Goal: Task Accomplishment & Management: Complete application form

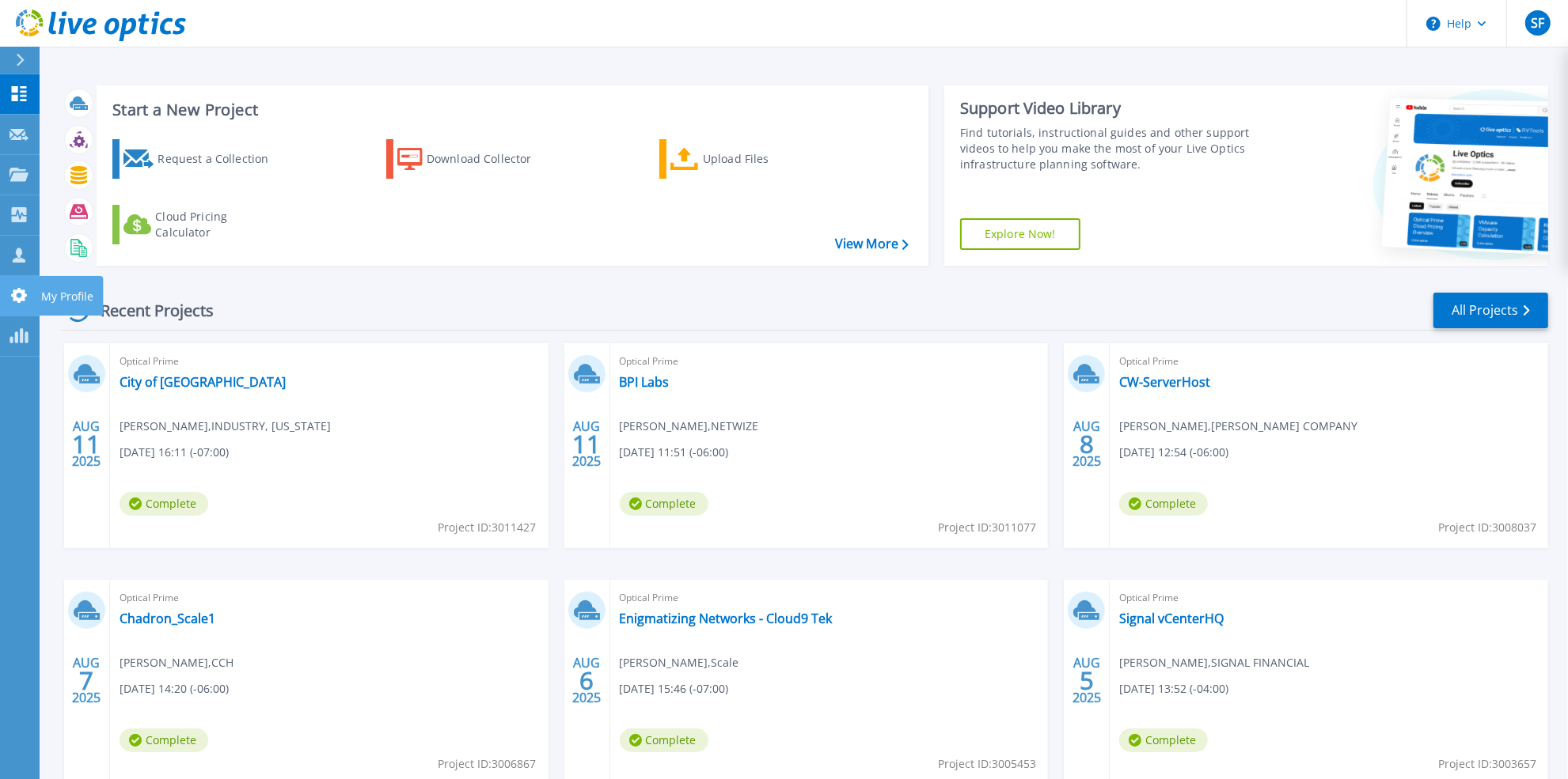
click at [17, 299] on icon at bounding box center [19, 295] width 16 height 15
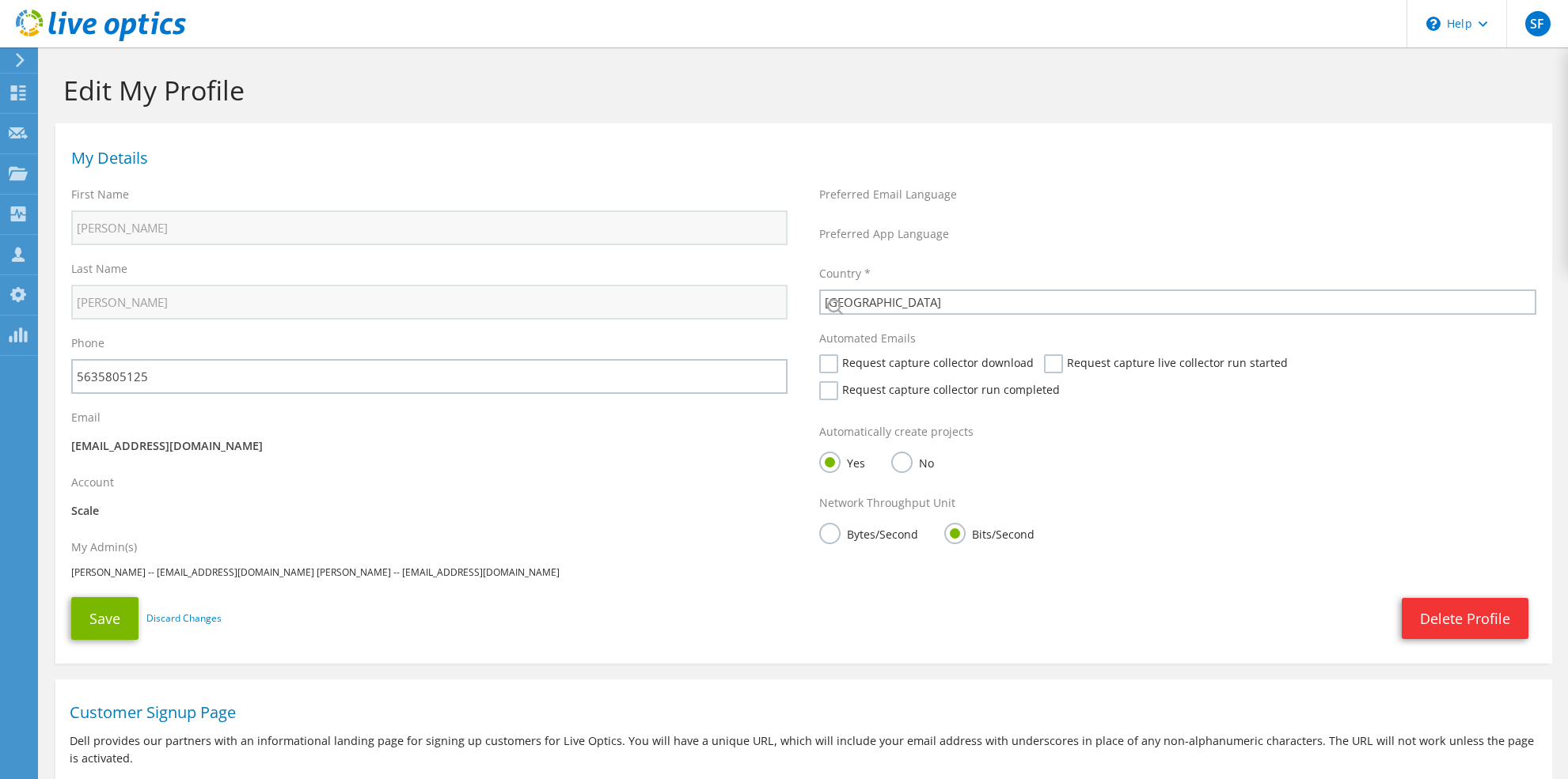
select select "224"
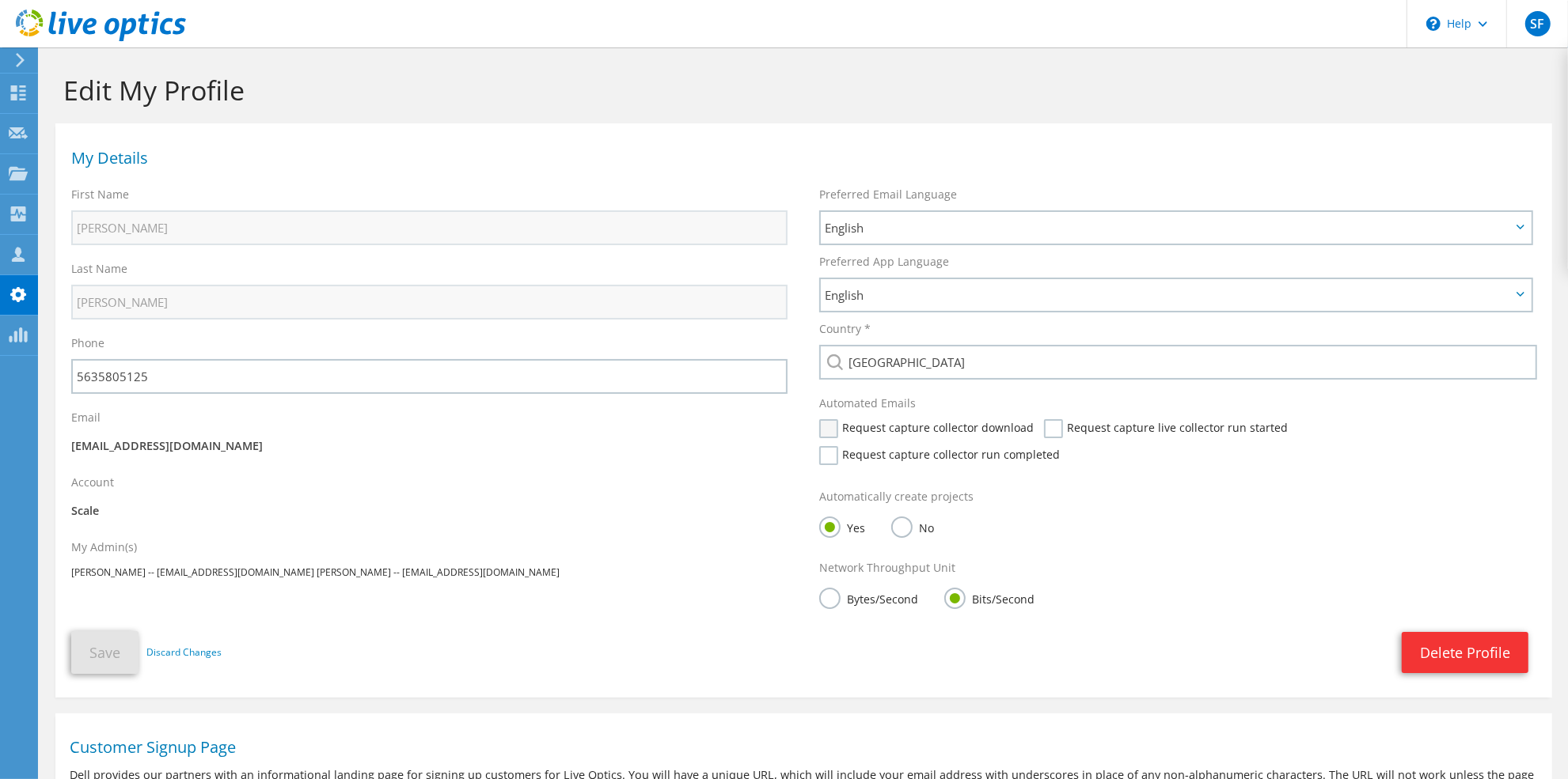
click at [827, 423] on label "Request capture collector download" at bounding box center [926, 429] width 214 height 19
click at [0, 0] on input "Request capture collector download" at bounding box center [0, 0] width 0 height 0
click at [1044, 429] on label "Request capture live collector run started" at bounding box center [1166, 429] width 244 height 19
click at [0, 0] on input "Request capture live collector run started" at bounding box center [0, 0] width 0 height 0
click at [1060, 446] on label "Request capture collector run completed" at bounding box center [939, 456] width 240 height 19
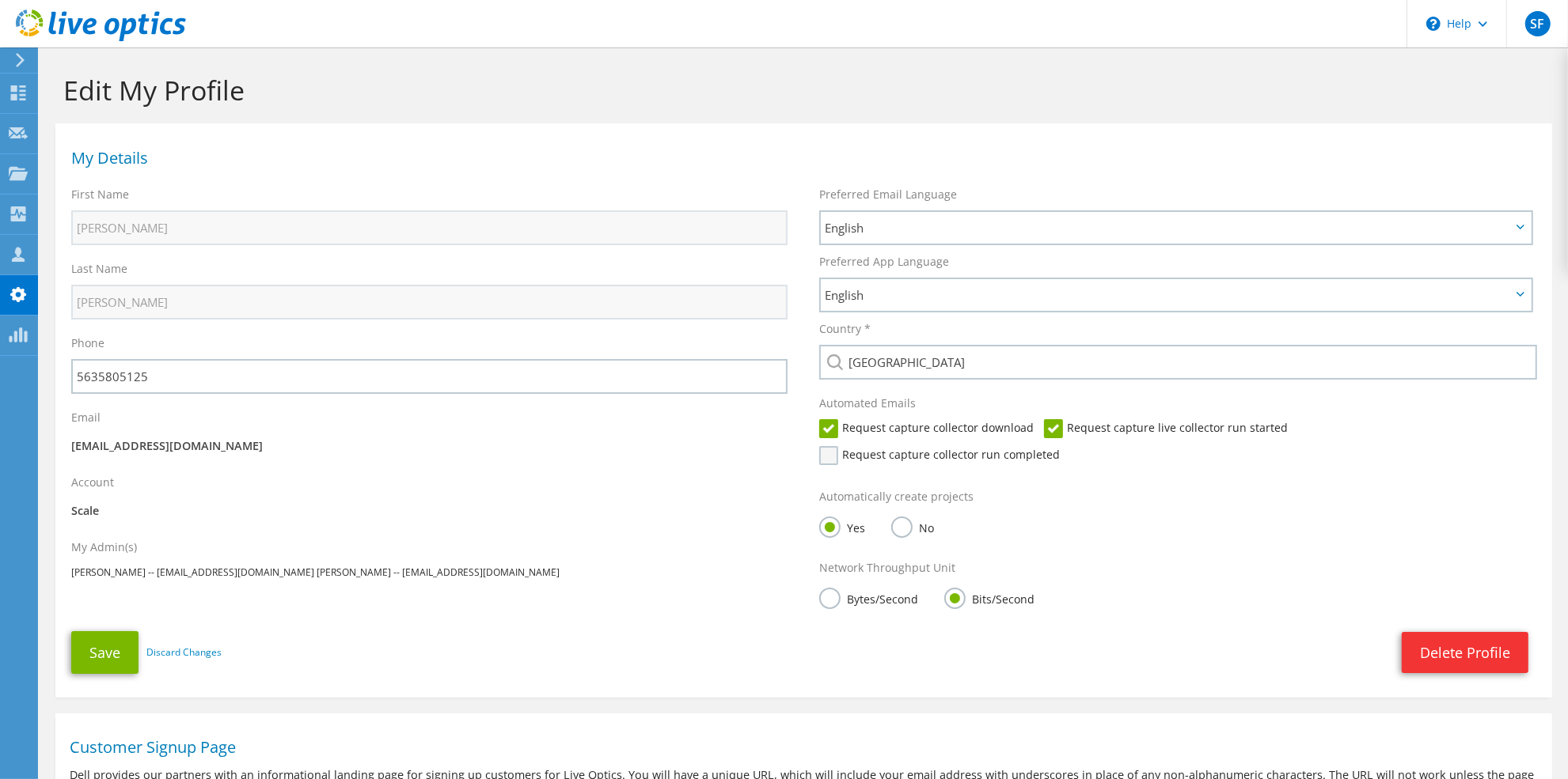
click at [0, 0] on input "Request capture collector run completed" at bounding box center [0, 0] width 0 height 0
click at [129, 631] on button "Save" at bounding box center [104, 652] width 67 height 43
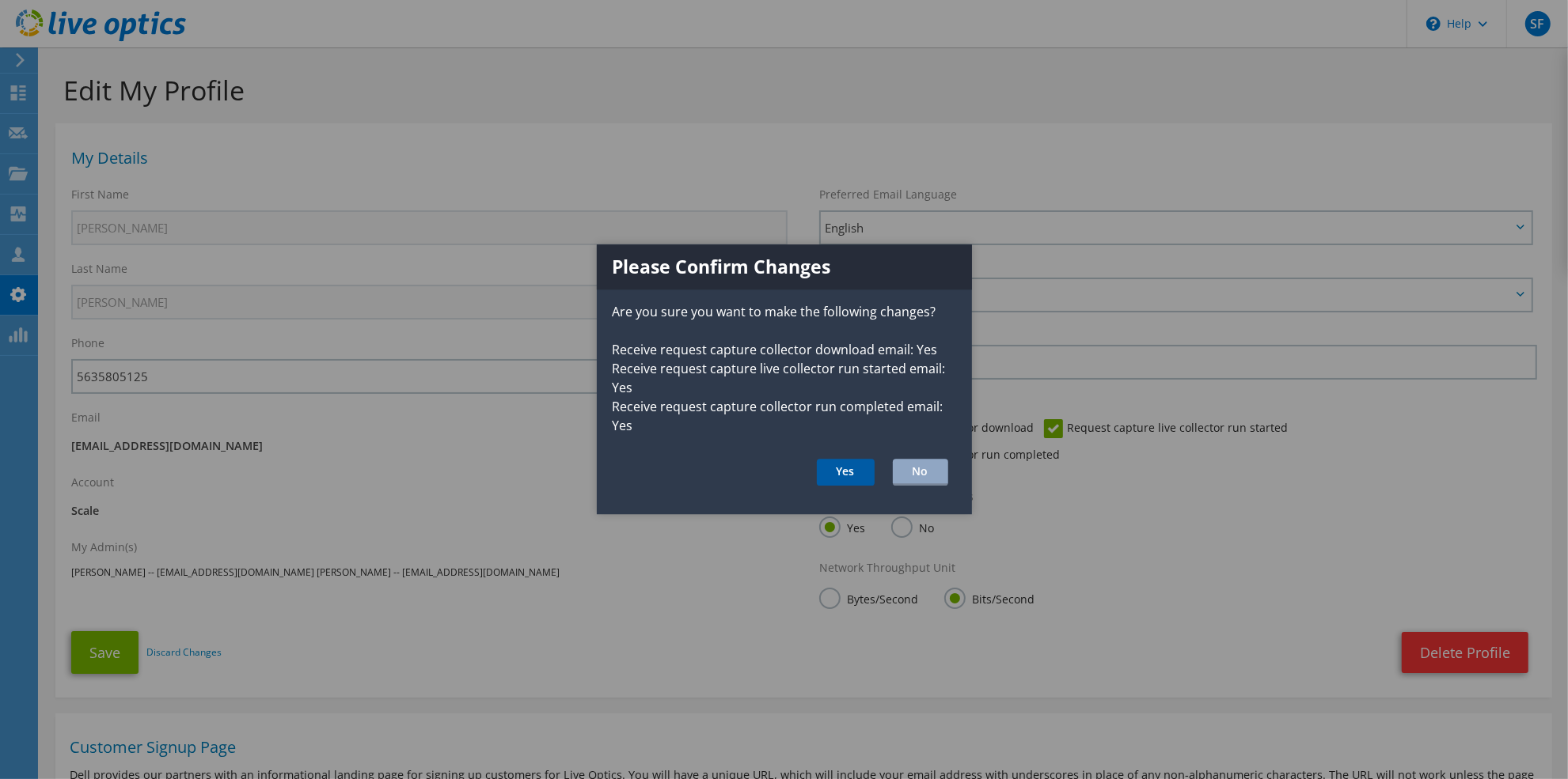
click at [861, 476] on button "Yes" at bounding box center [846, 472] width 58 height 27
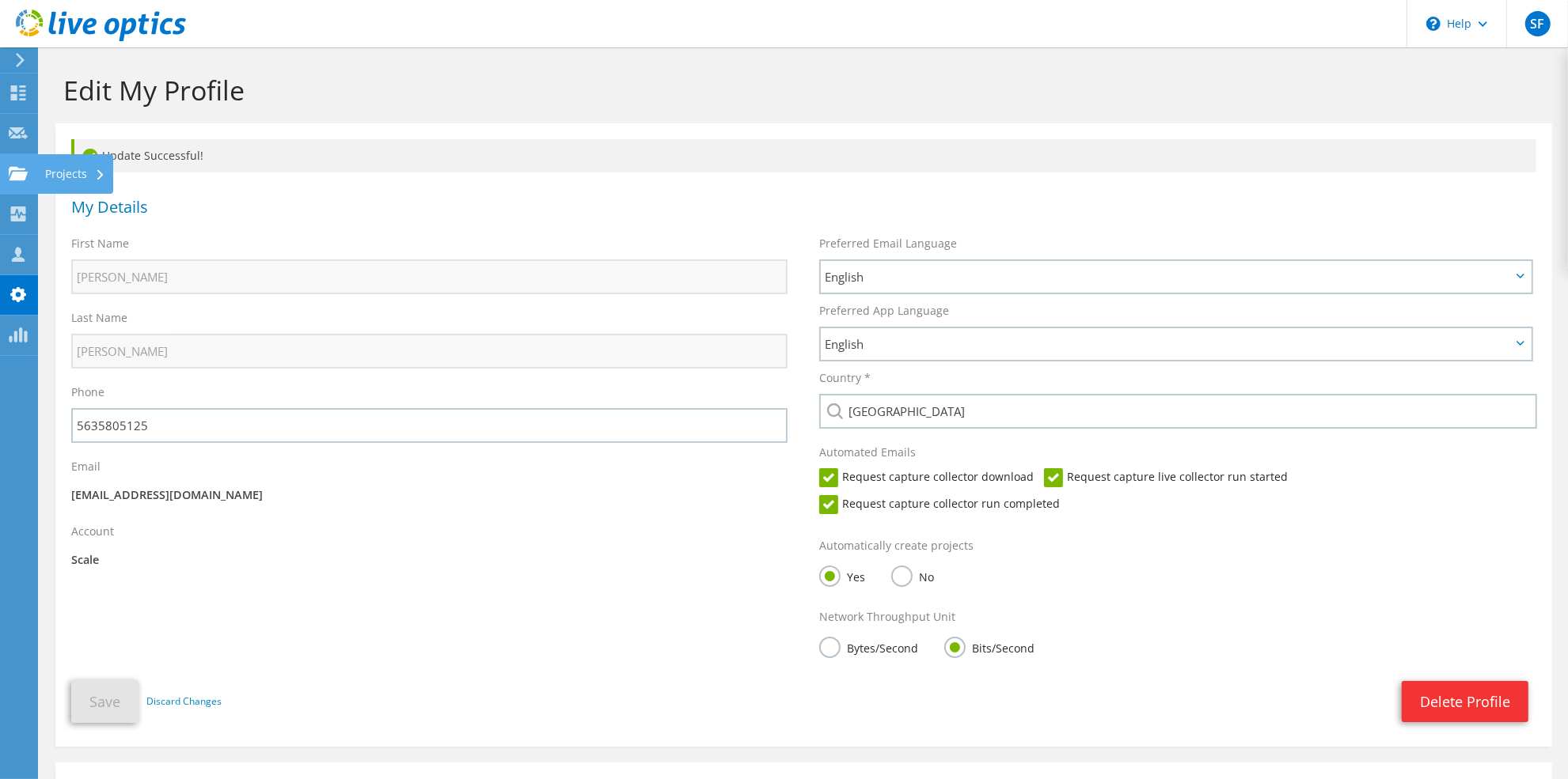
click at [14, 170] on icon at bounding box center [18, 173] width 19 height 15
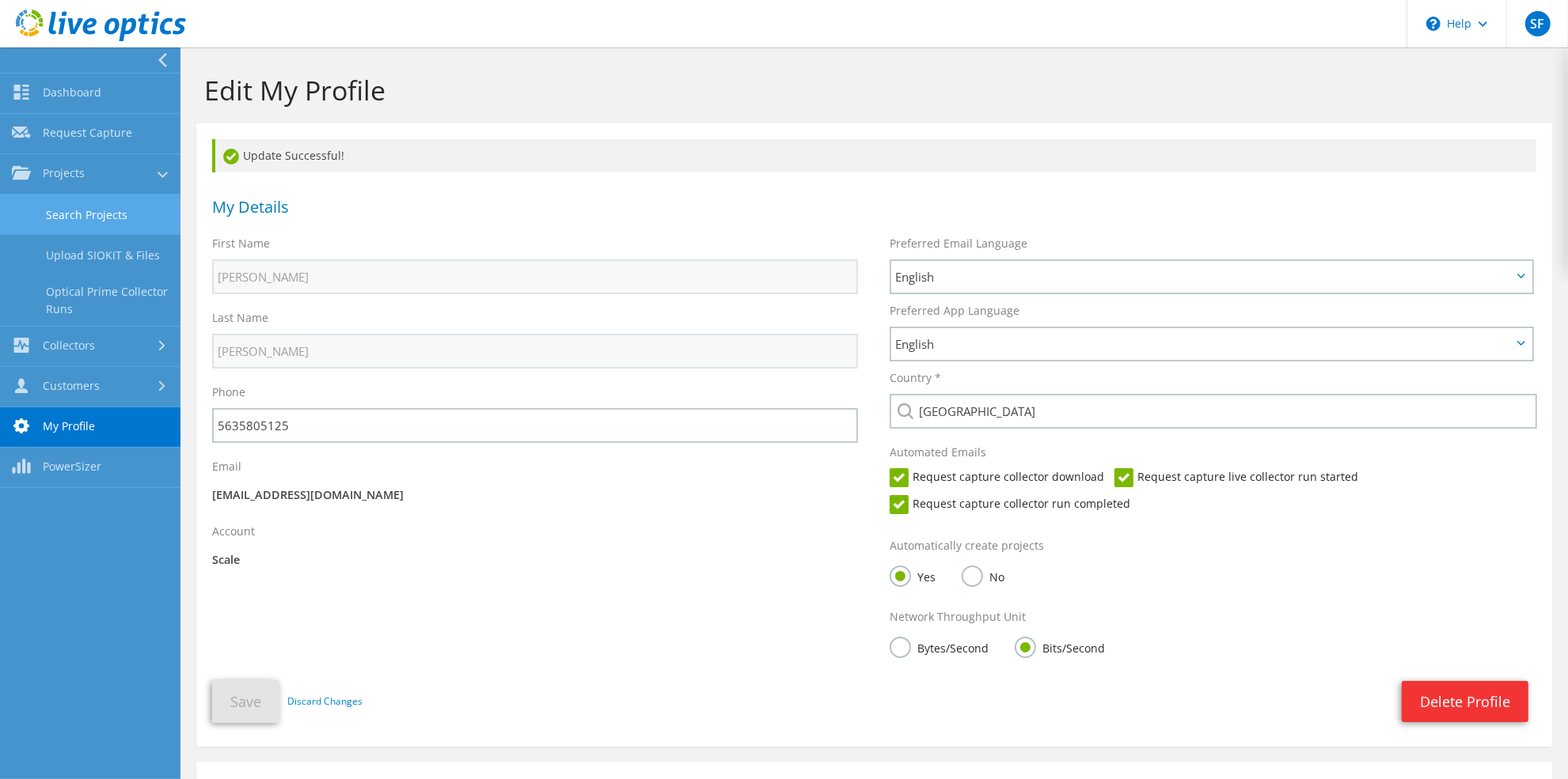
click at [101, 212] on link "Search Projects" at bounding box center [90, 215] width 180 height 40
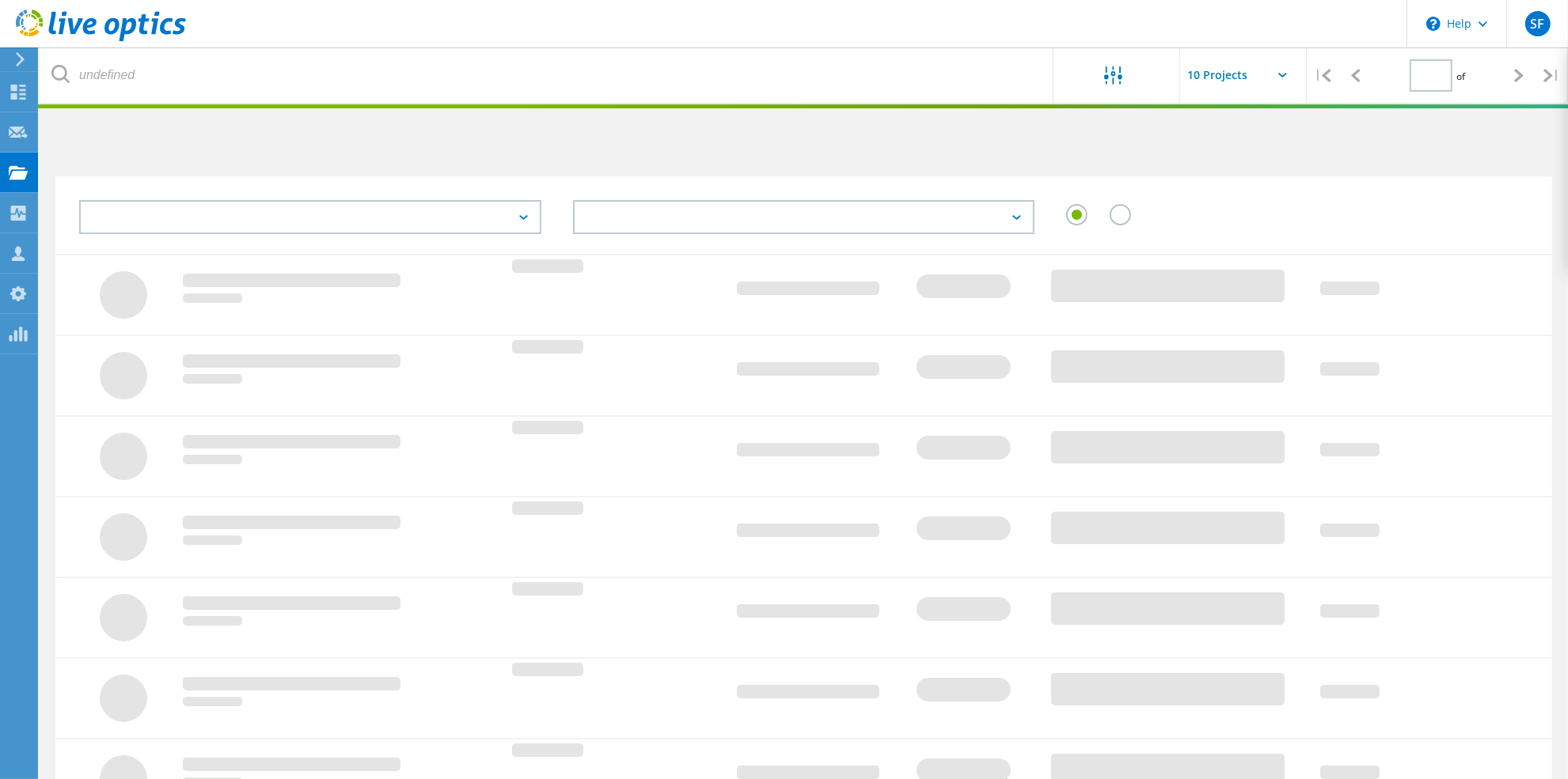
type input "1"
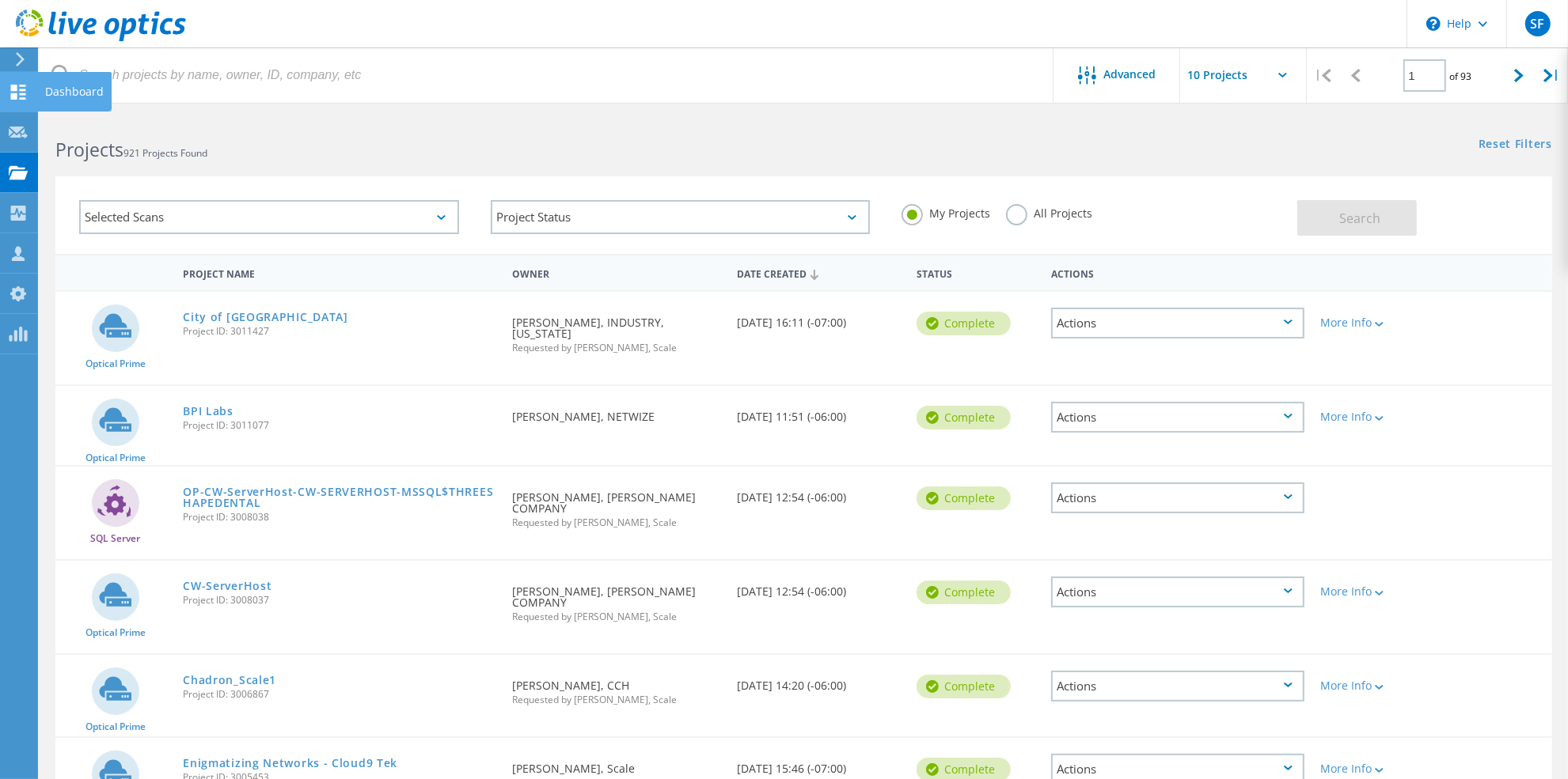
click at [22, 99] on div at bounding box center [18, 94] width 19 height 17
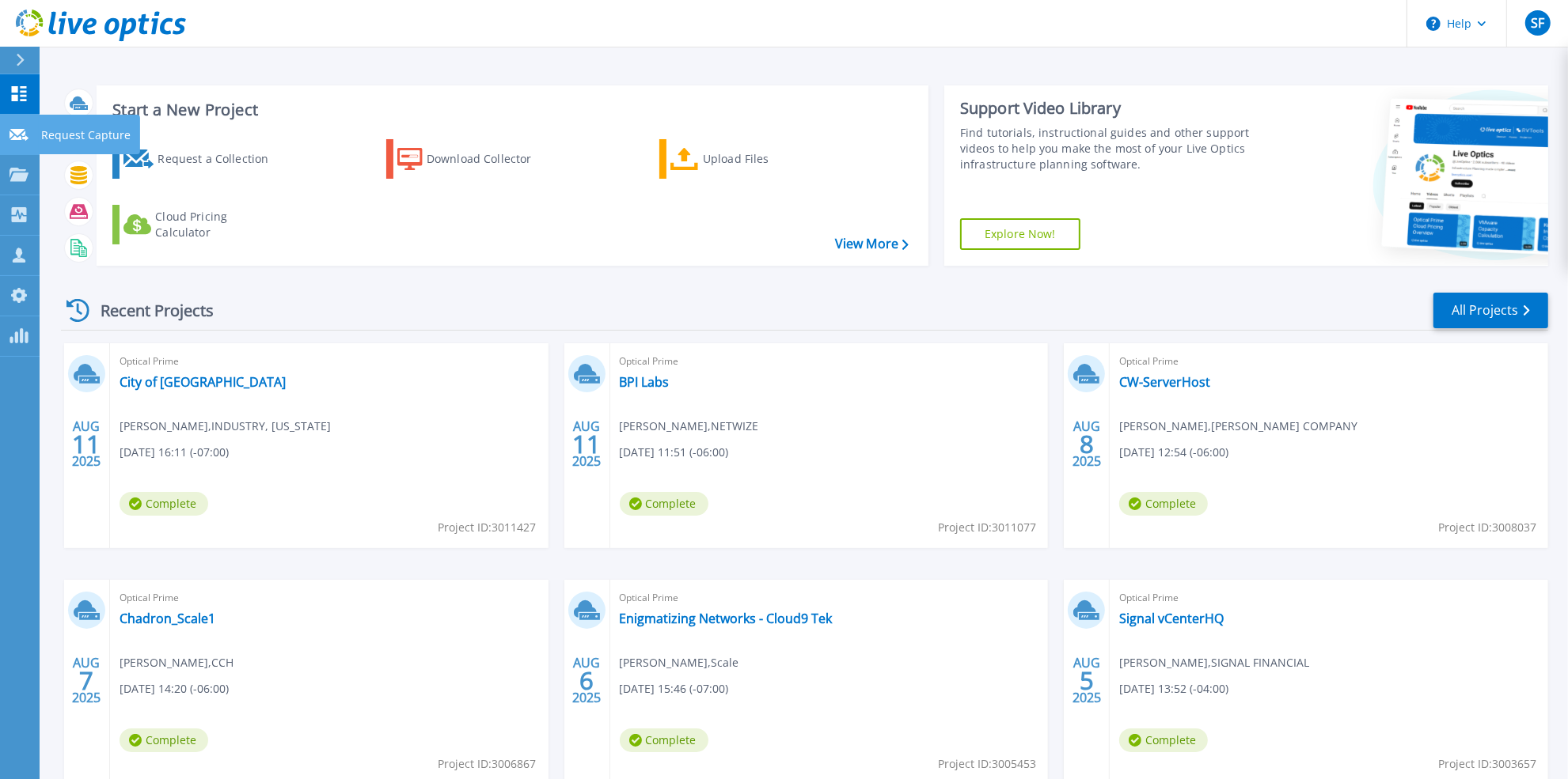
click at [45, 135] on p "Request Capture" at bounding box center [86, 135] width 89 height 41
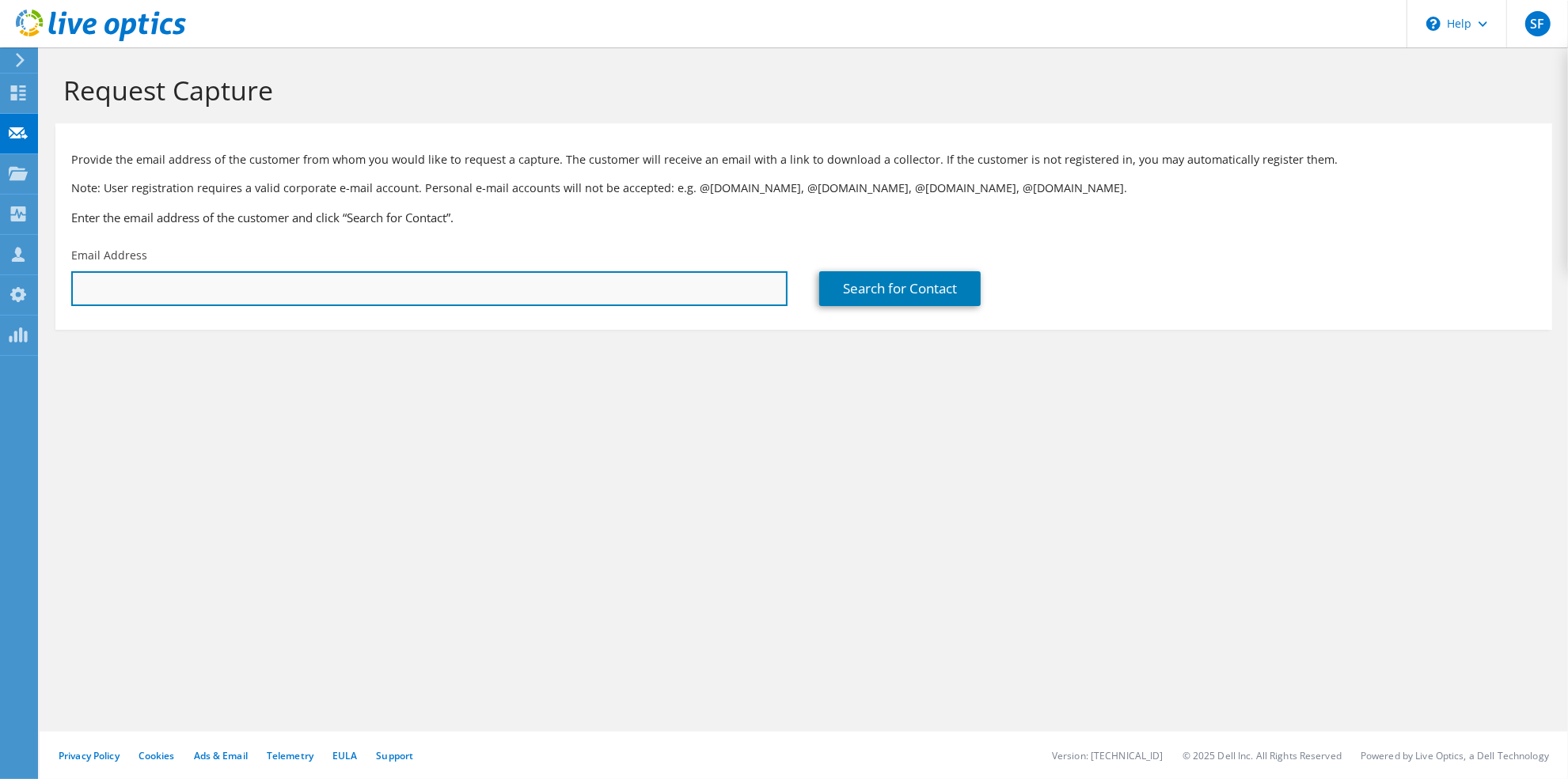
click at [283, 288] on input "text" at bounding box center [429, 289] width 716 height 35
click at [345, 295] on input "text" at bounding box center [429, 289] width 716 height 35
paste input "wik.rooney@highwest.coop"
type input "wik.rooney@highwest.coop"
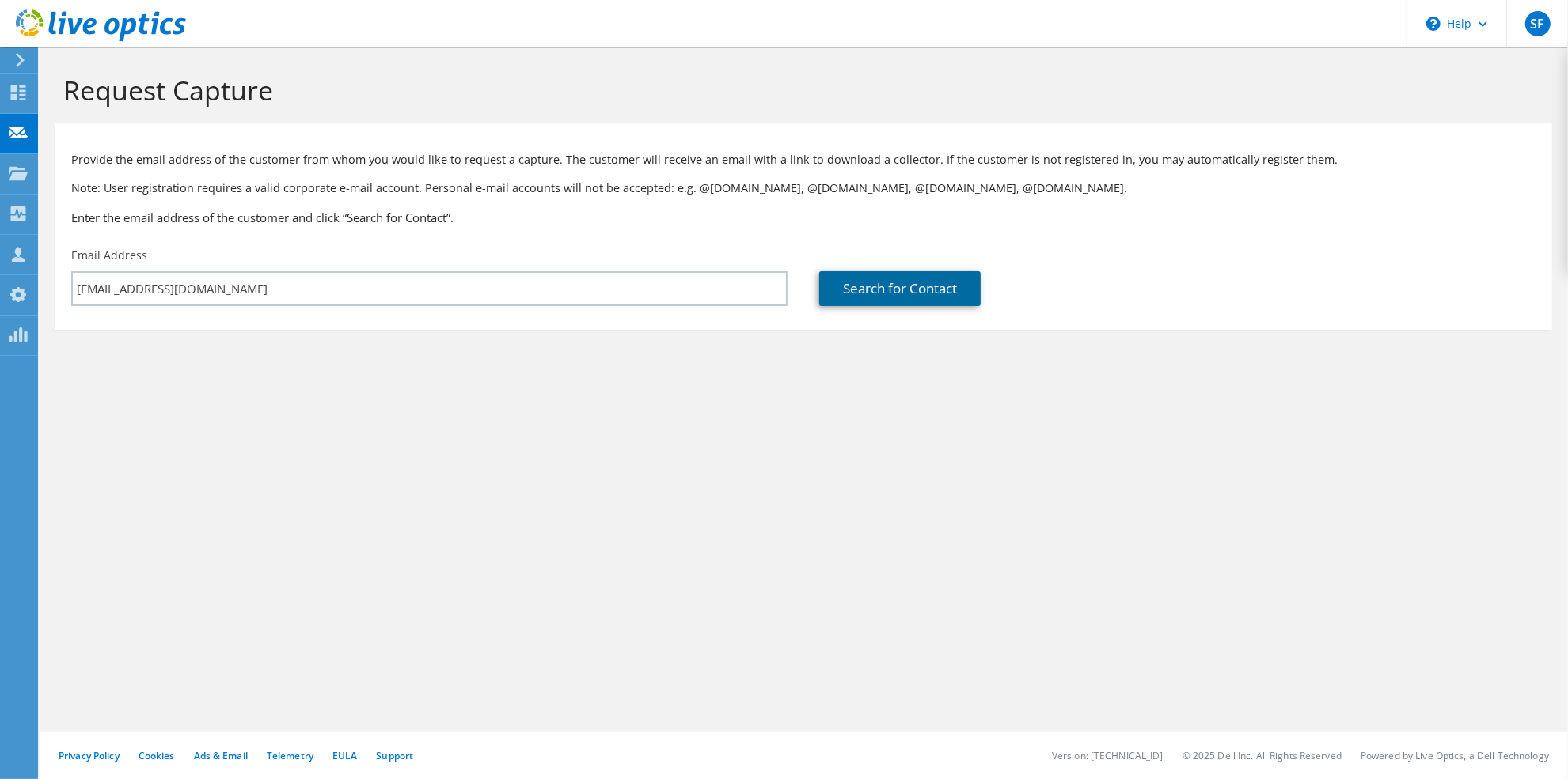
click at [861, 289] on link "Search for Contact" at bounding box center [900, 289] width 162 height 35
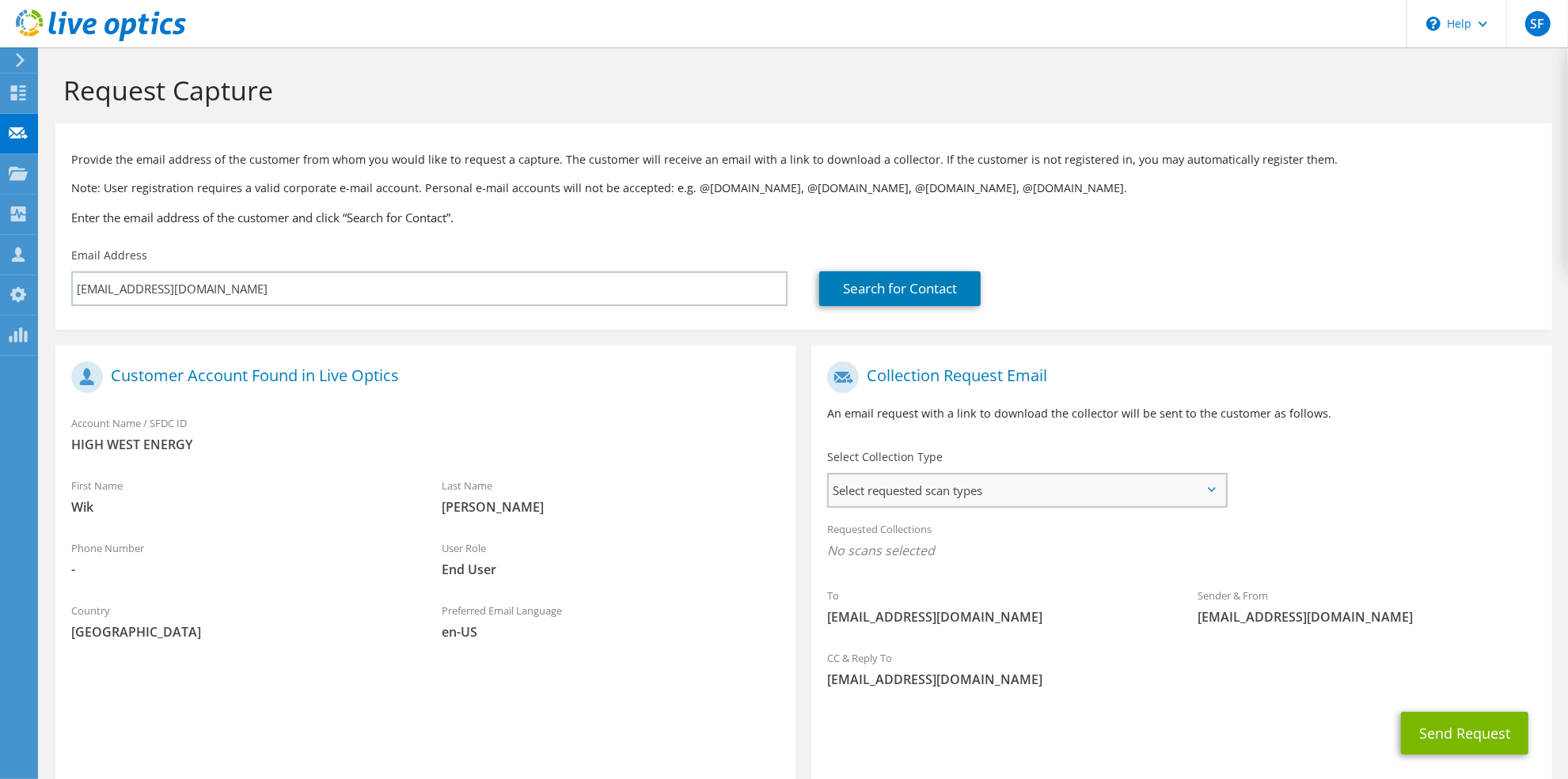
click at [921, 489] on span "Select requested scan types" at bounding box center [1027, 490] width 396 height 31
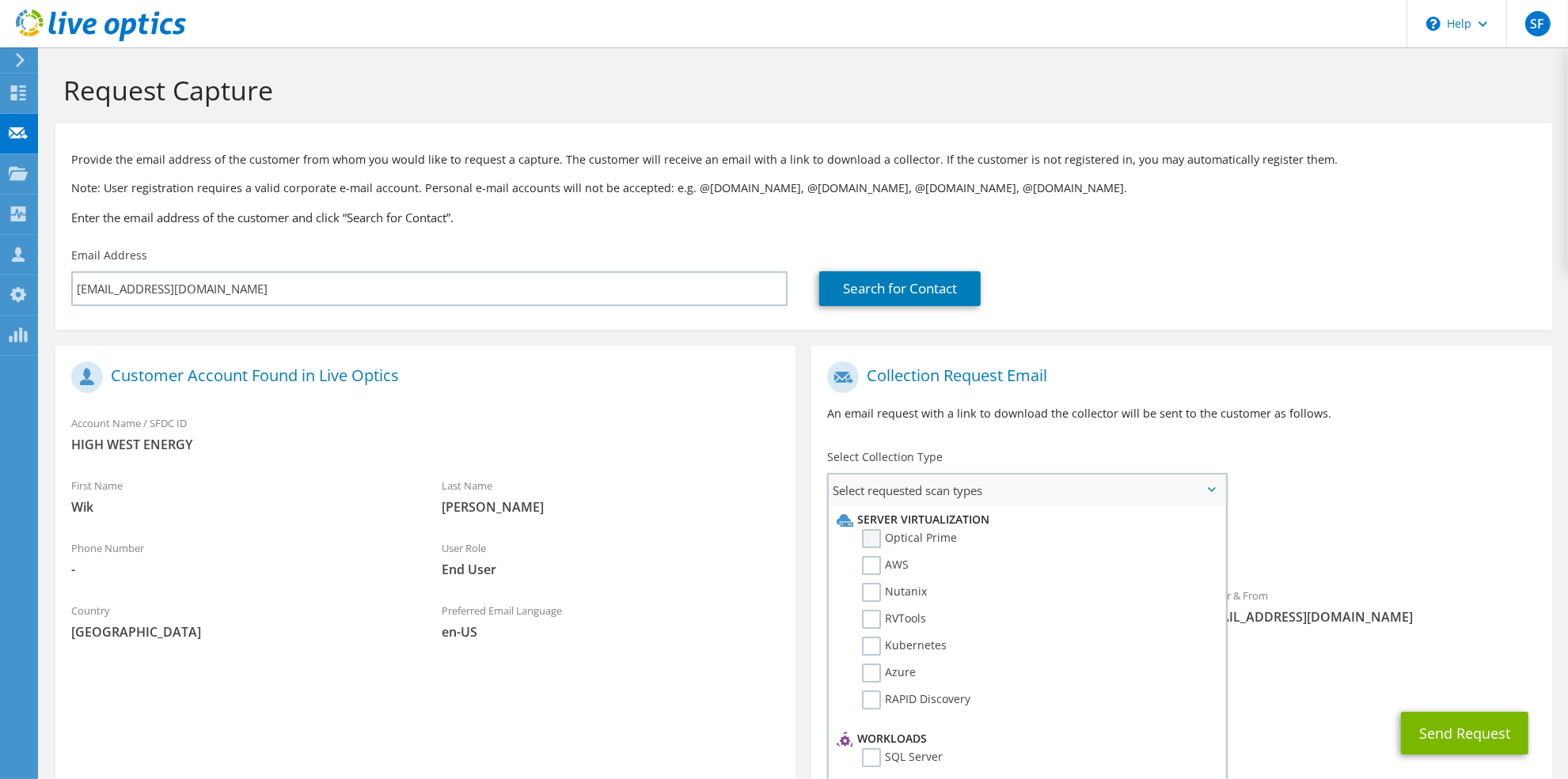
click at [907, 539] on label "Optical Prime" at bounding box center [909, 539] width 95 height 19
click at [0, 0] on input "Optical Prime" at bounding box center [0, 0] width 0 height 0
click at [1432, 729] on button "Send Request" at bounding box center [1465, 738] width 128 height 43
